Goal: Browse casually: Explore the website without a specific task or goal

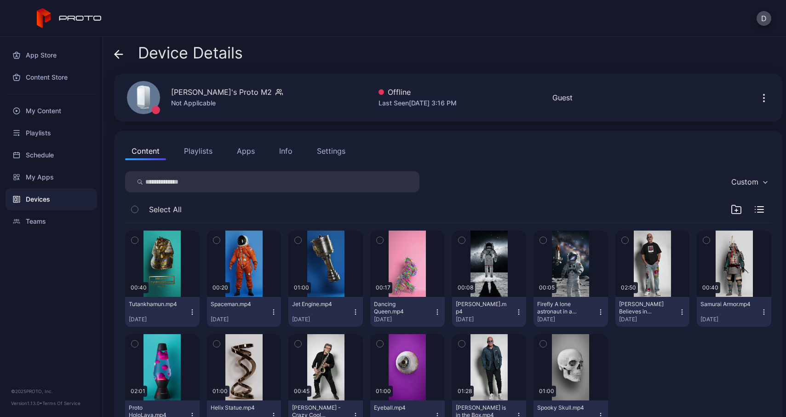
click at [731, 211] on icon "button" at bounding box center [736, 209] width 11 height 11
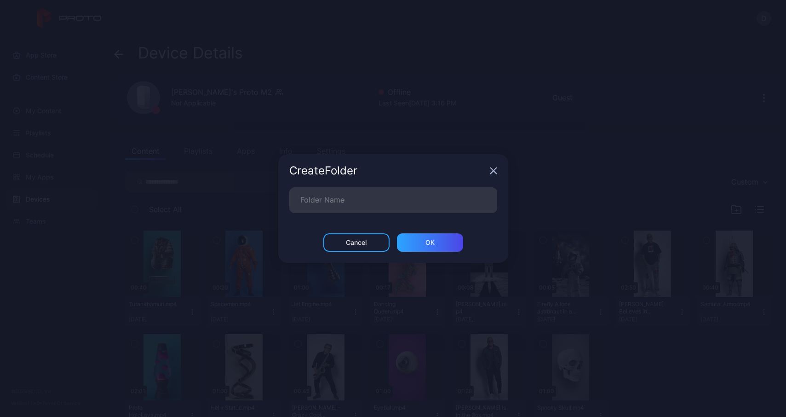
click at [366, 246] on div "Cancel" at bounding box center [356, 242] width 21 height 7
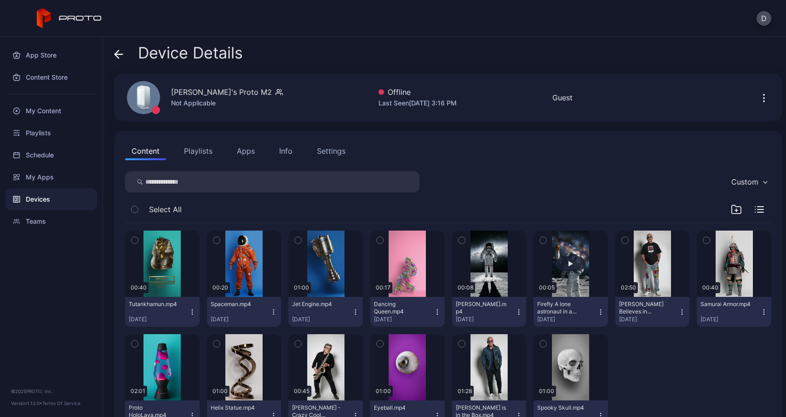
click at [578, 260] on button "button" at bounding box center [571, 263] width 75 height 66
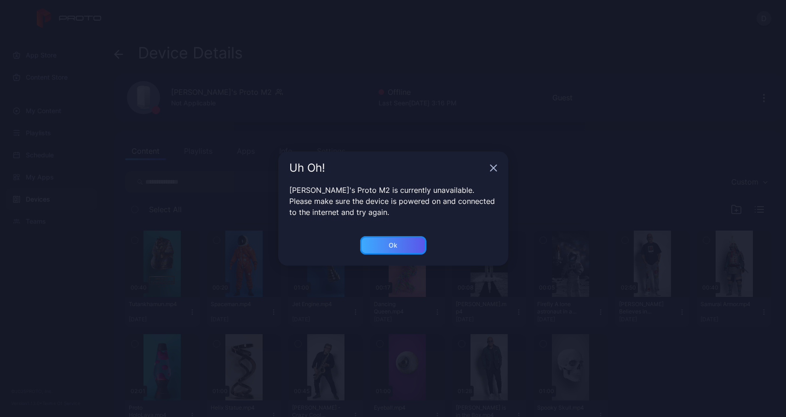
click at [387, 246] on div "Ok" at bounding box center [393, 245] width 66 height 18
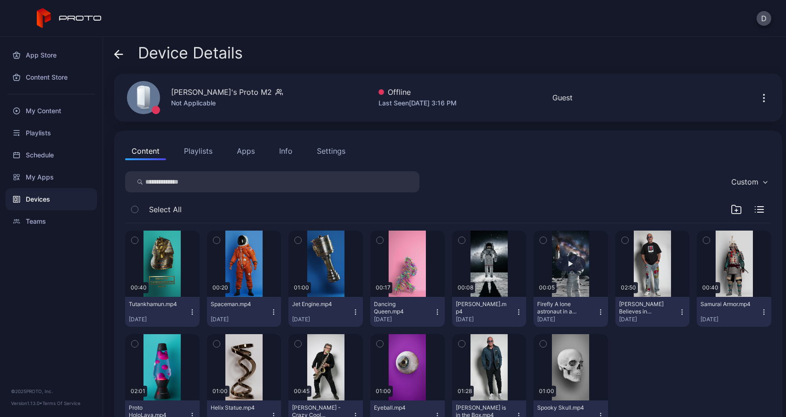
click at [565, 236] on button "button" at bounding box center [571, 263] width 75 height 66
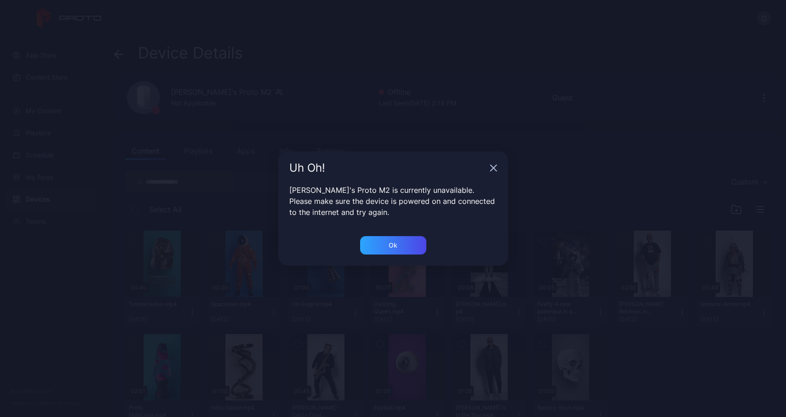
click at [495, 171] on icon "button" at bounding box center [493, 168] width 6 height 6
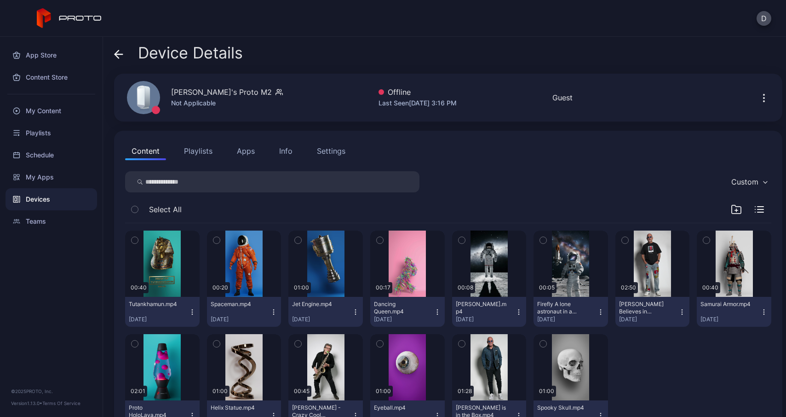
click at [597, 314] on icon "button" at bounding box center [600, 311] width 7 height 7
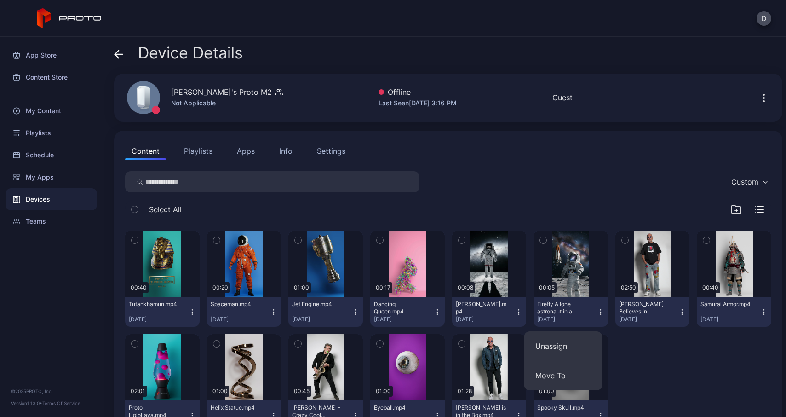
click at [672, 403] on div at bounding box center [652, 382] width 75 height 96
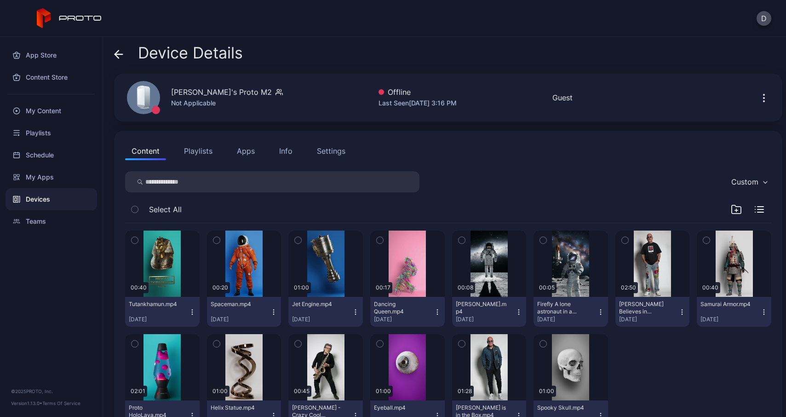
click at [552, 306] on div "Firefly A lone astronaut in a modern white space suit stands on the moon's surf…" at bounding box center [562, 307] width 51 height 15
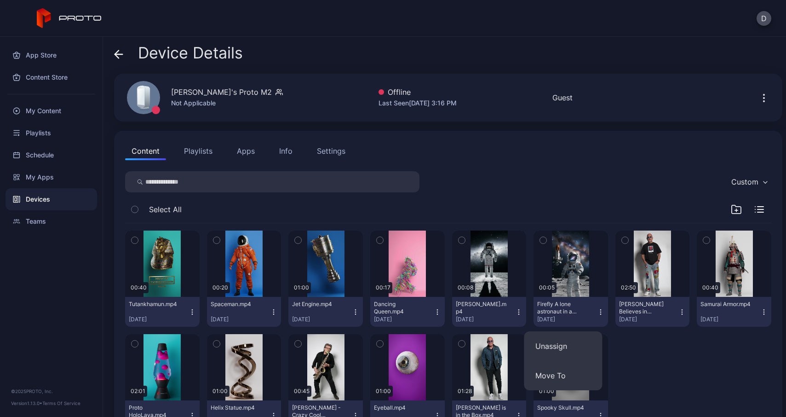
click at [552, 306] on div "Firefly A lone astronaut in a modern white space suit stands on the moon's surf…" at bounding box center [562, 307] width 51 height 15
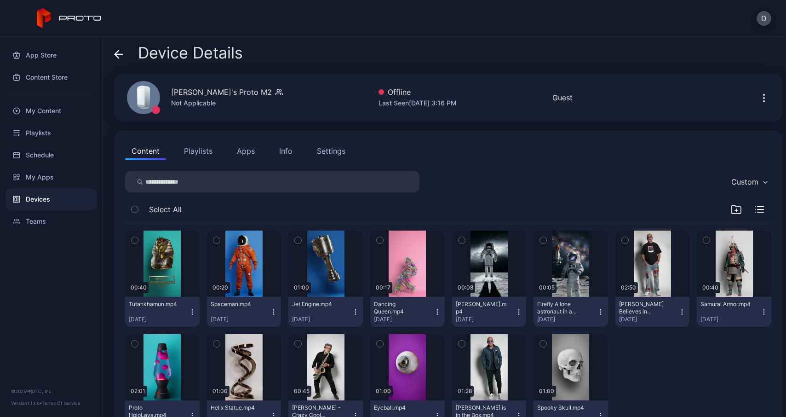
click at [196, 150] on button "Playlists" at bounding box center [198, 151] width 41 height 18
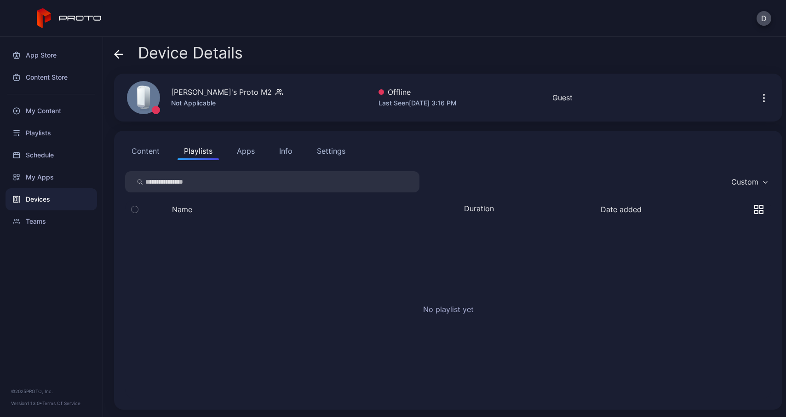
click at [148, 152] on button "Content" at bounding box center [145, 151] width 41 height 18
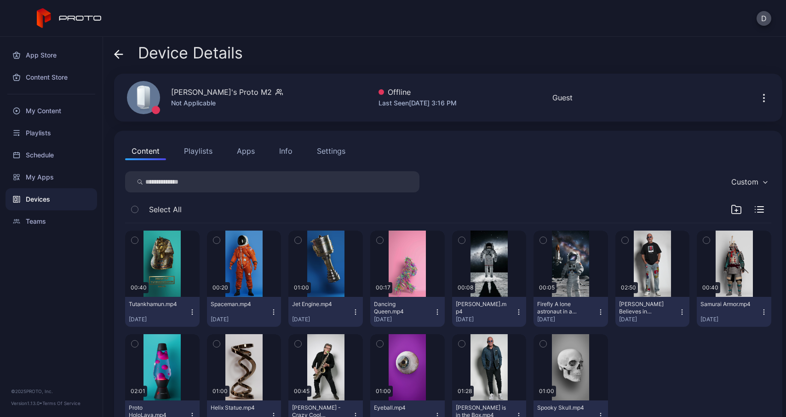
click at [202, 96] on div "[PERSON_NAME]'s Proto M2" at bounding box center [221, 91] width 101 height 11
click at [126, 51] on div "Device Details" at bounding box center [178, 55] width 129 height 22
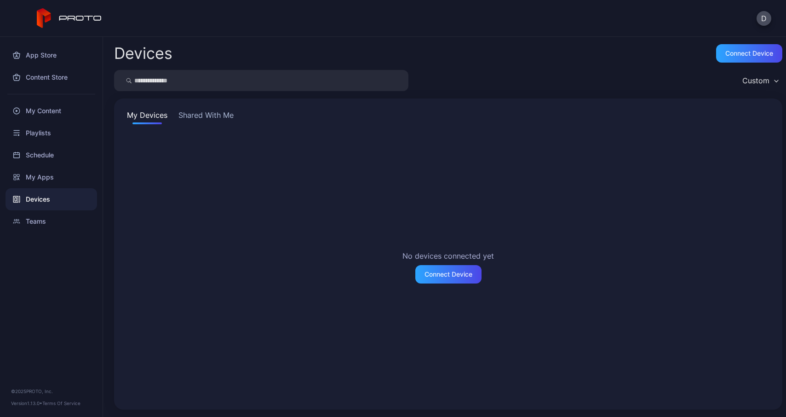
click at [203, 116] on button "Shared With Me" at bounding box center [206, 116] width 59 height 15
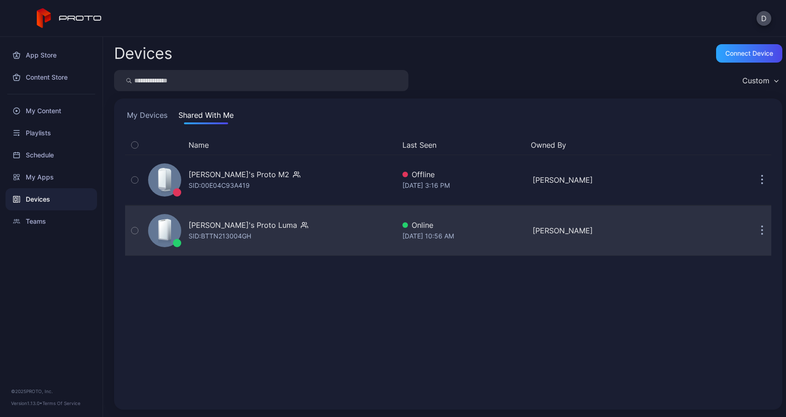
click at [224, 238] on div "SID: BTTN213004GH" at bounding box center [220, 235] width 63 height 11
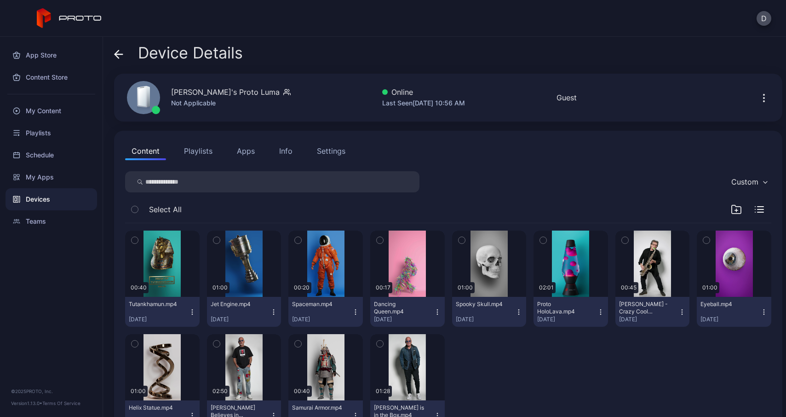
scroll to position [39, 0]
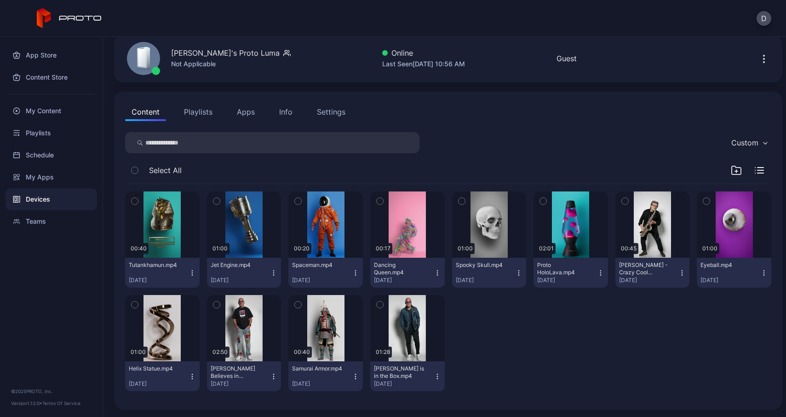
click at [204, 113] on button "Playlists" at bounding box center [198, 112] width 41 height 18
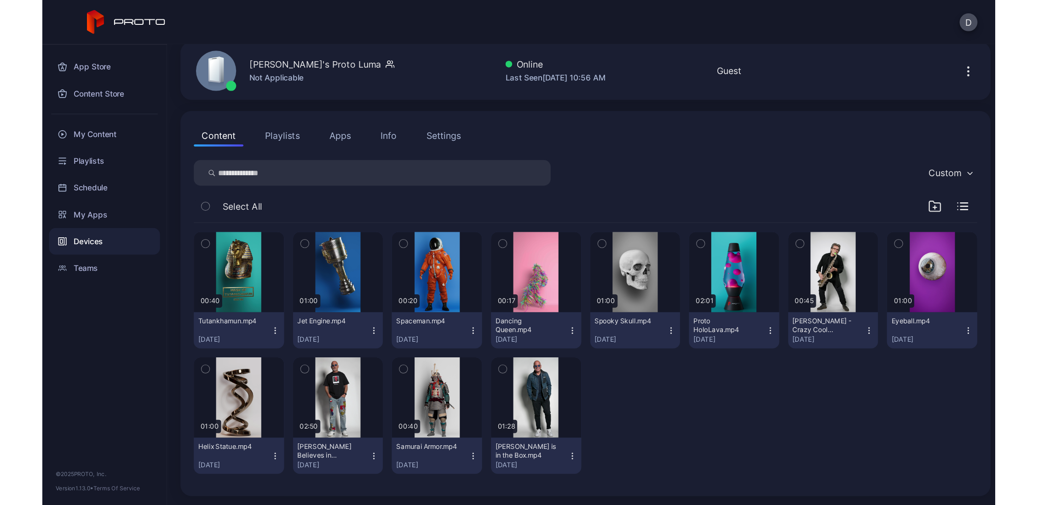
scroll to position [0, 0]
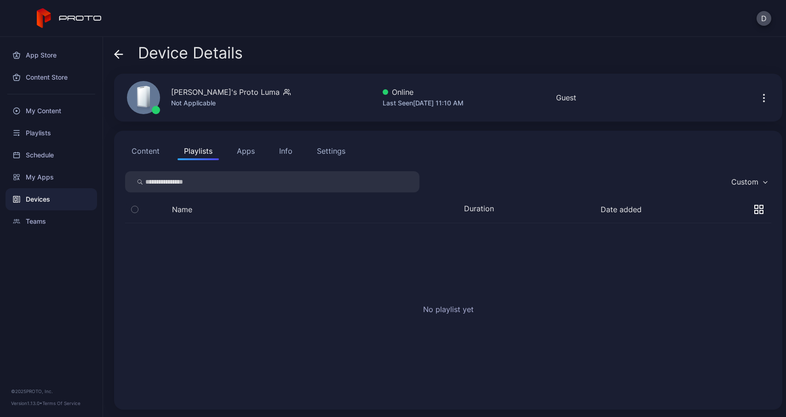
click at [119, 54] on icon at bounding box center [119, 54] width 8 height 0
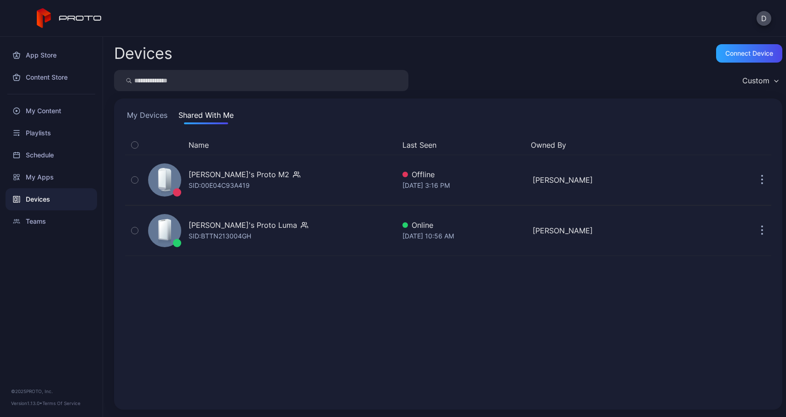
click at [85, 16] on icon at bounding box center [80, 18] width 43 height 5
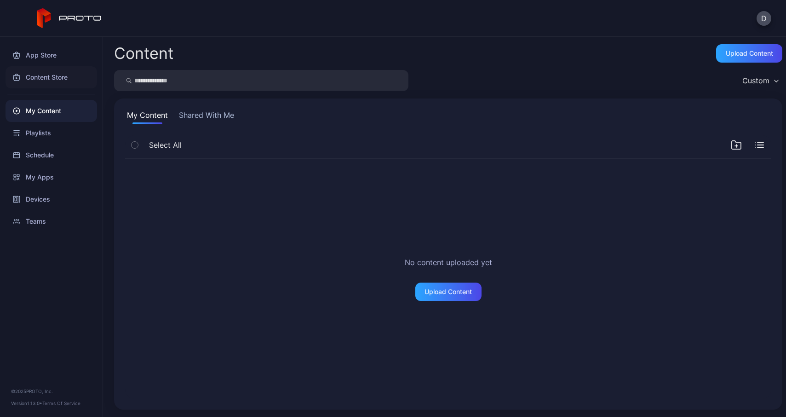
click at [47, 78] on div "Content Store" at bounding box center [52, 77] width 92 height 22
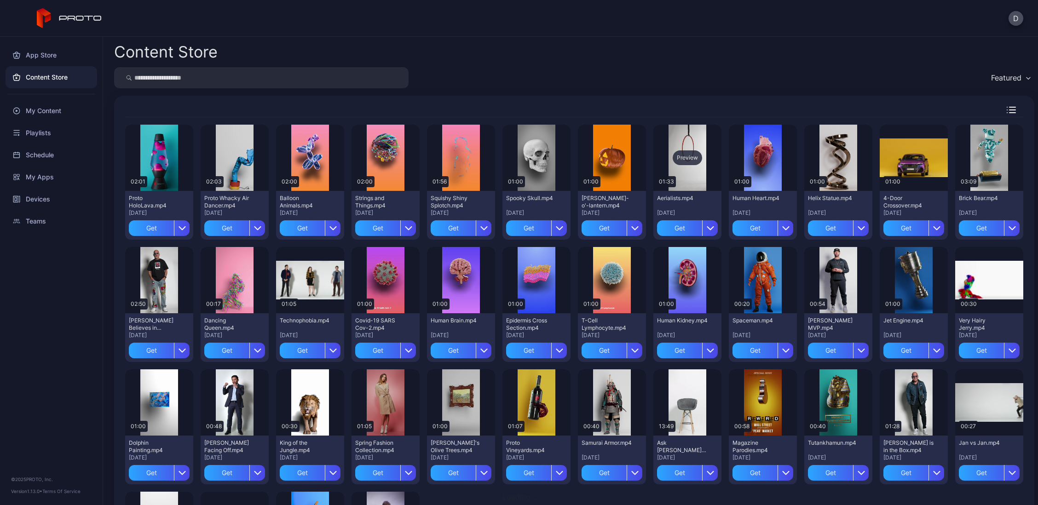
click at [679, 158] on div "Preview" at bounding box center [686, 157] width 29 height 15
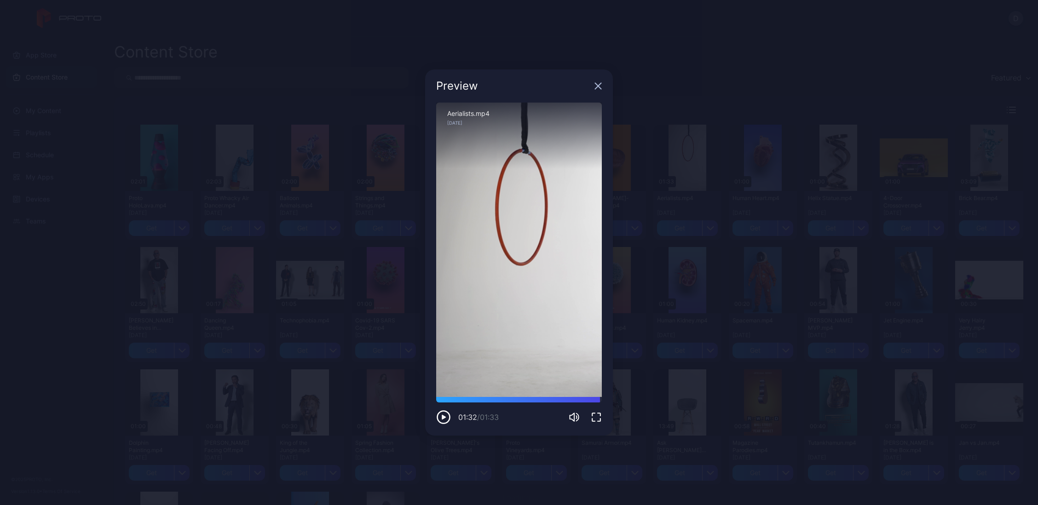
drag, startPoint x: 442, startPoint y: 401, endPoint x: 600, endPoint y: 423, distance: 159.7
click at [600, 416] on div "01:32 / 01:33" at bounding box center [519, 411] width 166 height 28
click at [598, 89] on icon "button" at bounding box center [597, 85] width 7 height 7
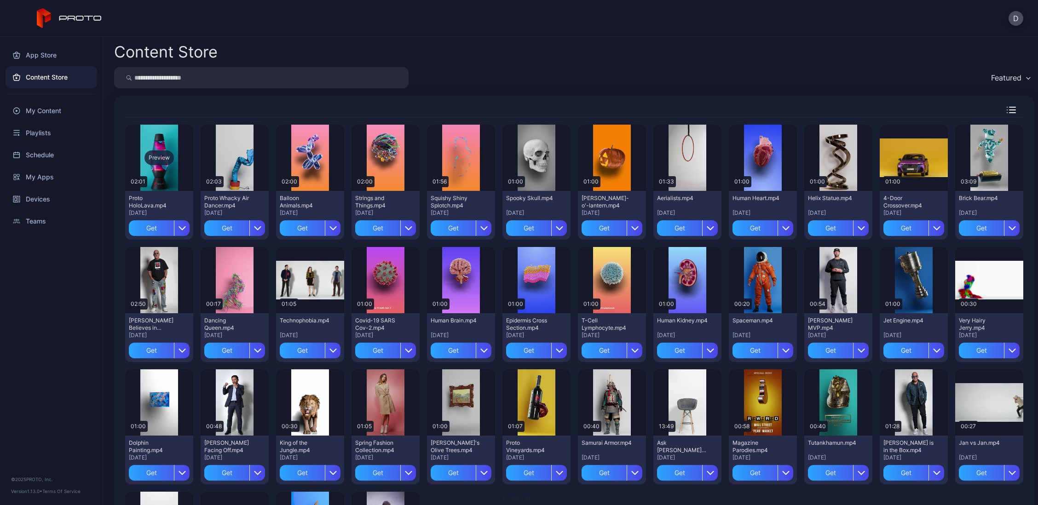
click at [158, 152] on div "Preview" at bounding box center [158, 157] width 29 height 15
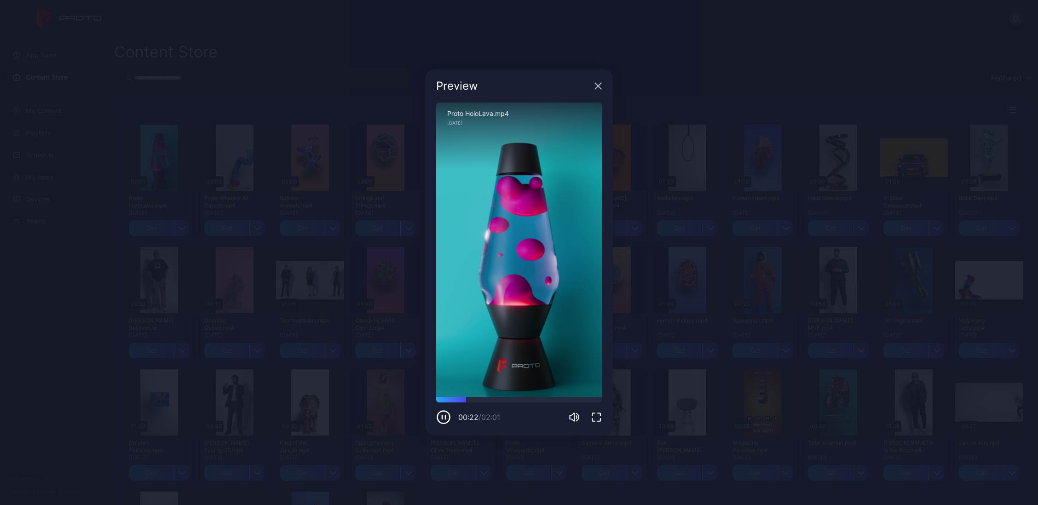
click at [600, 86] on icon "button" at bounding box center [597, 85] width 7 height 7
